Goal: Task Accomplishment & Management: Manage account settings

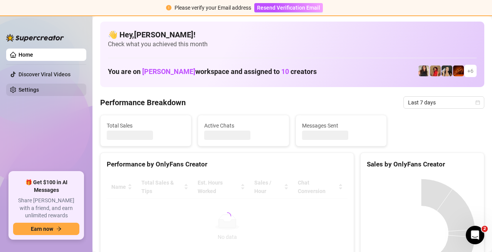
click at [22, 87] on link "Settings" at bounding box center [28, 90] width 20 height 6
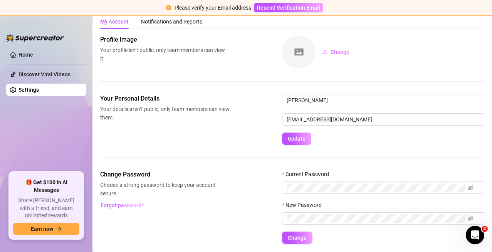
scroll to position [12, 0]
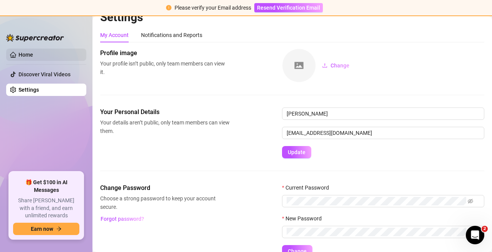
click at [33, 55] on link "Home" at bounding box center [25, 55] width 15 height 6
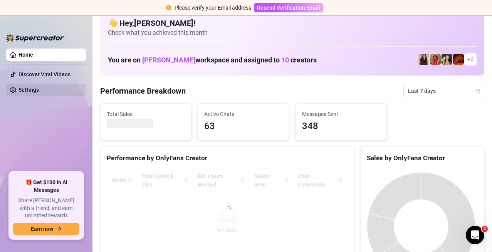
click at [35, 88] on link "Settings" at bounding box center [28, 90] width 20 height 6
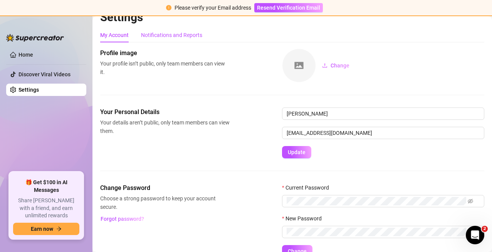
click at [168, 36] on div "Notifications and Reports" at bounding box center [171, 35] width 61 height 8
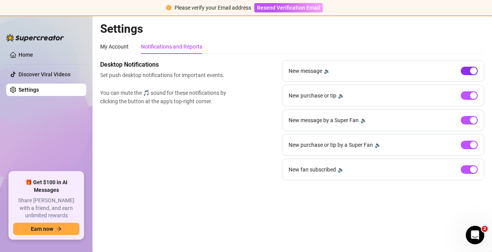
click at [473, 72] on div "button" at bounding box center [473, 70] width 7 height 7
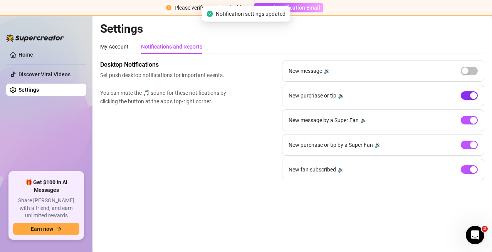
click at [472, 95] on div "button" at bounding box center [473, 95] width 7 height 7
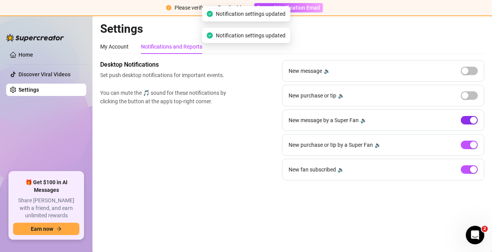
click at [471, 119] on div "button" at bounding box center [473, 120] width 7 height 7
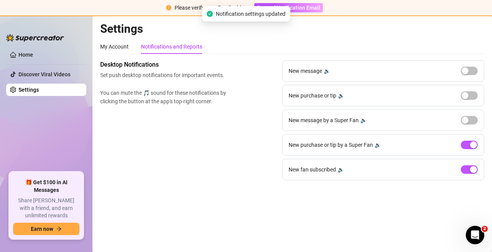
drag, startPoint x: 471, startPoint y: 169, endPoint x: 481, endPoint y: 161, distance: 12.8
click at [471, 169] on div "button" at bounding box center [473, 169] width 7 height 7
